Goal: Navigation & Orientation: Find specific page/section

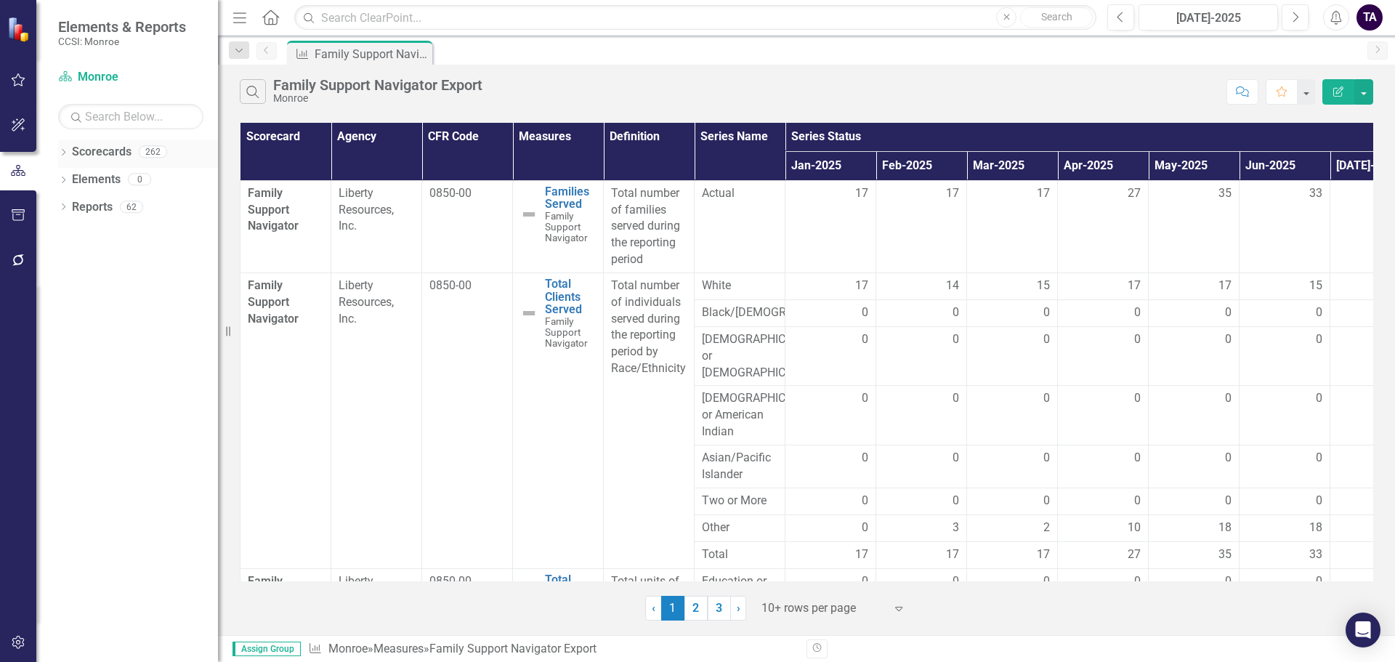
click at [63, 150] on icon "Dropdown" at bounding box center [63, 154] width 10 height 8
click at [70, 179] on icon "Dropdown" at bounding box center [70, 178] width 11 height 9
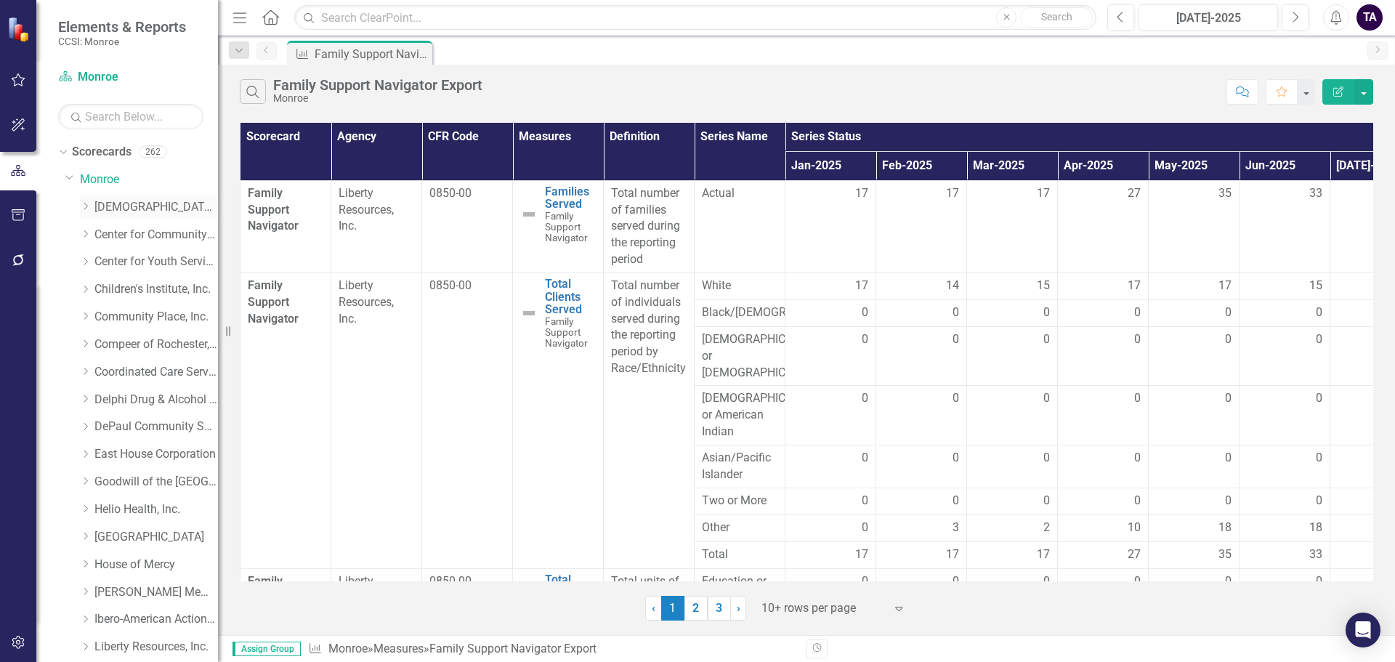
click at [82, 205] on icon "Dropdown" at bounding box center [85, 206] width 11 height 9
click at [154, 532] on link "Senior Screening" at bounding box center [163, 537] width 109 height 17
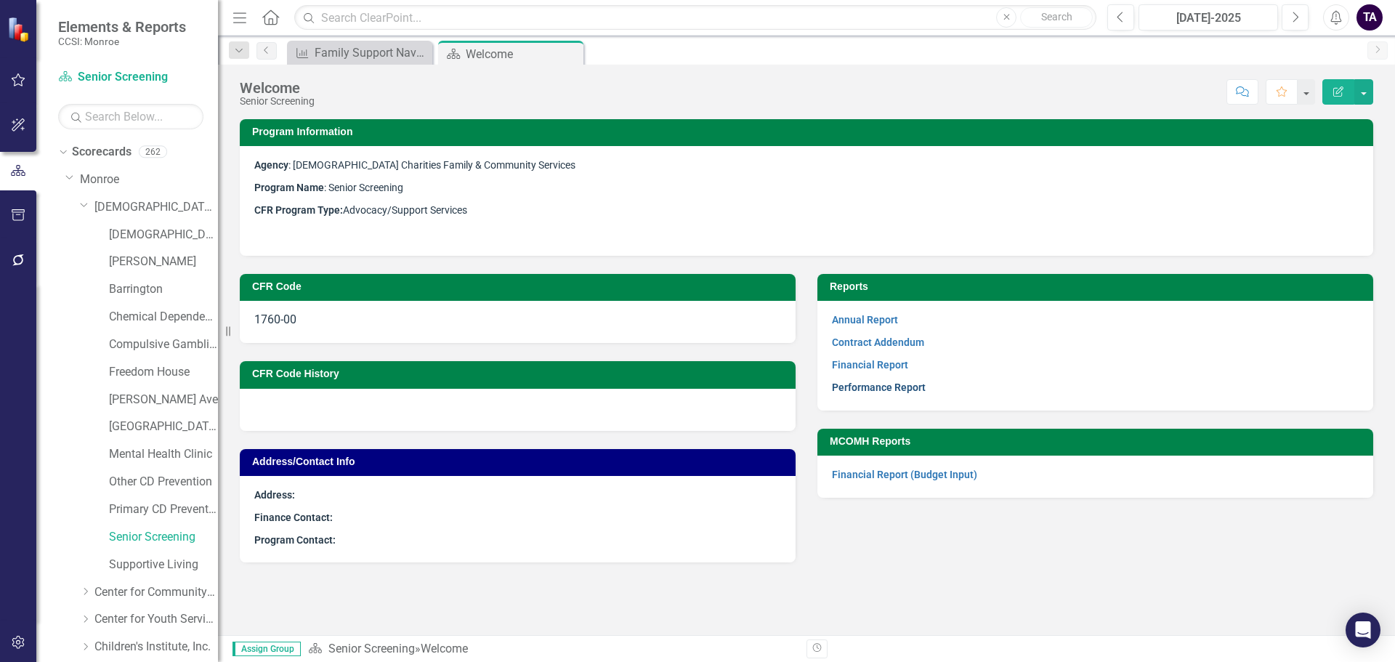
click at [851, 387] on link "Performance Report" at bounding box center [879, 387] width 94 height 12
click at [847, 345] on link "Contract Addendum" at bounding box center [878, 342] width 92 height 12
